Goal: Obtain resource: Obtain resource

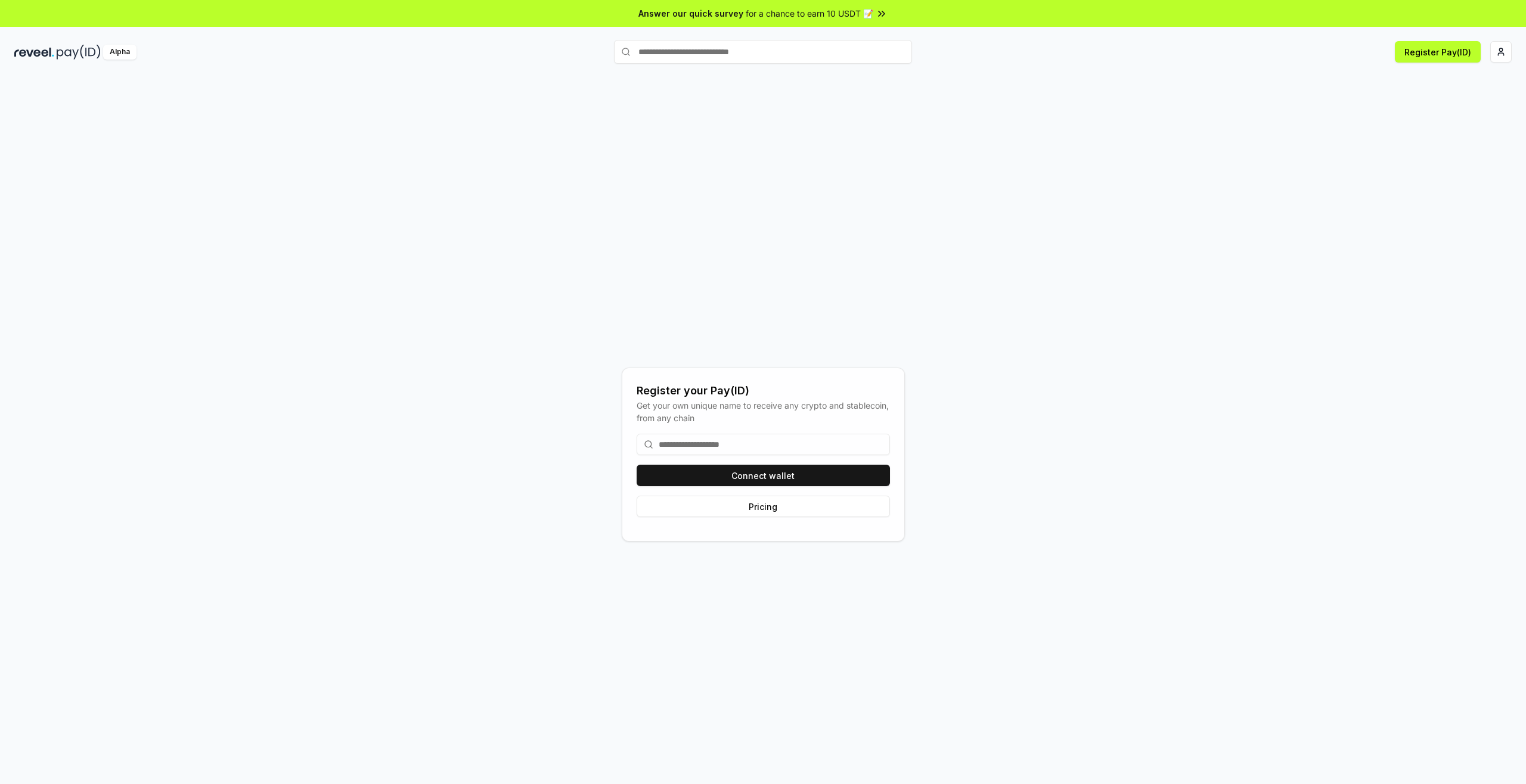
type input "*"
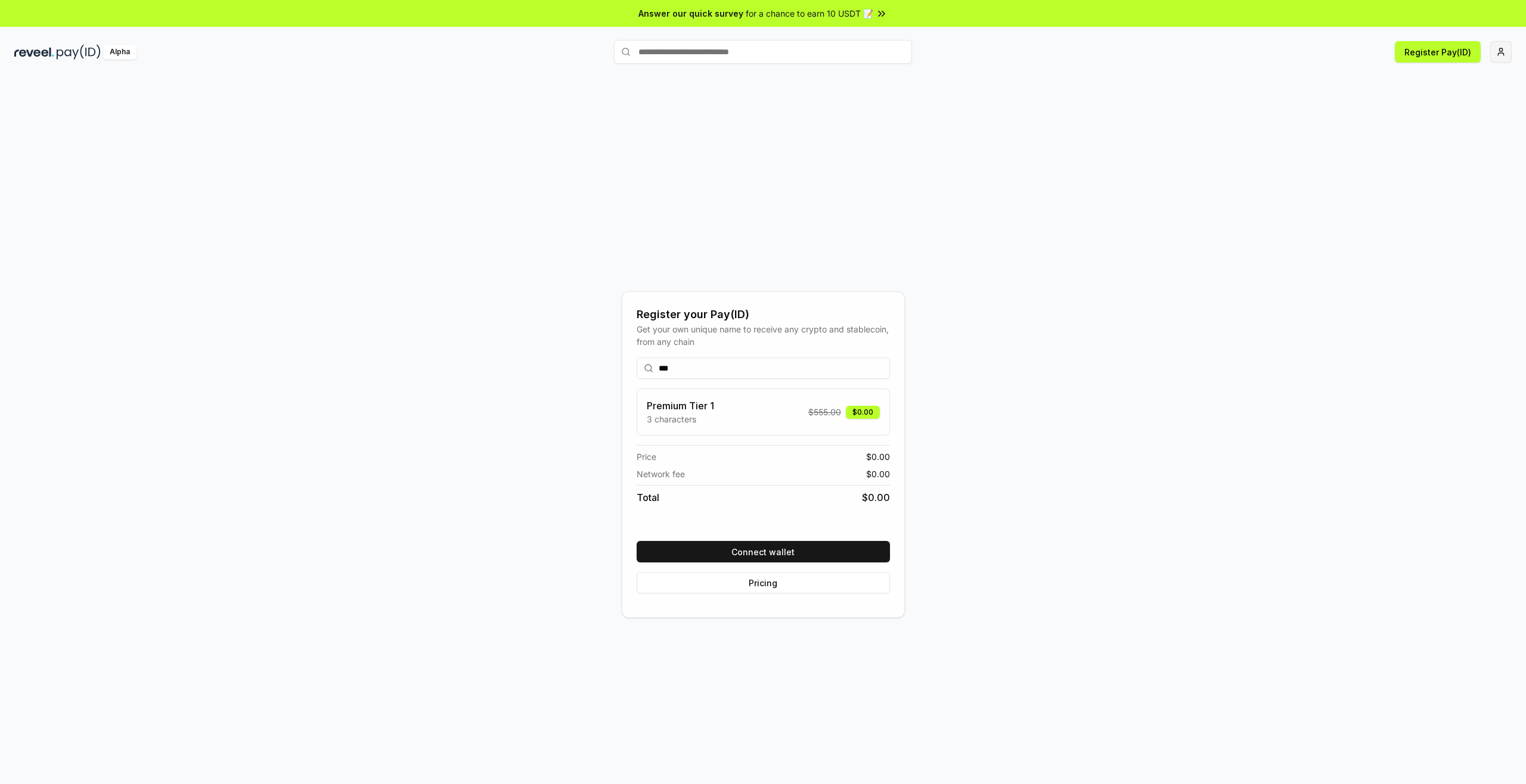
type input "***"
click at [1505, 57] on html "Answer our quick survey for a chance to earn 10 USDT 📝 Alpha Register Pay(ID) R…" at bounding box center [763, 392] width 1526 height 784
click at [1426, 107] on div "Connect Wallet" at bounding box center [1444, 115] width 133 height 20
